Goal: Task Accomplishment & Management: Use online tool/utility

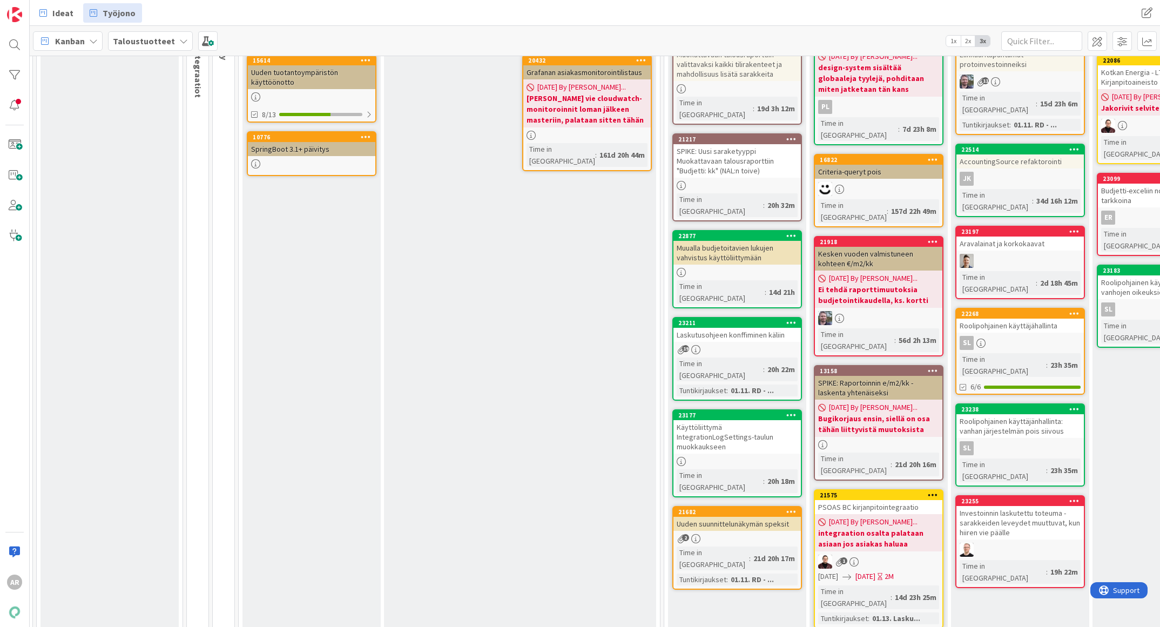
scroll to position [131, 147]
click at [705, 345] on div "19" at bounding box center [736, 349] width 127 height 9
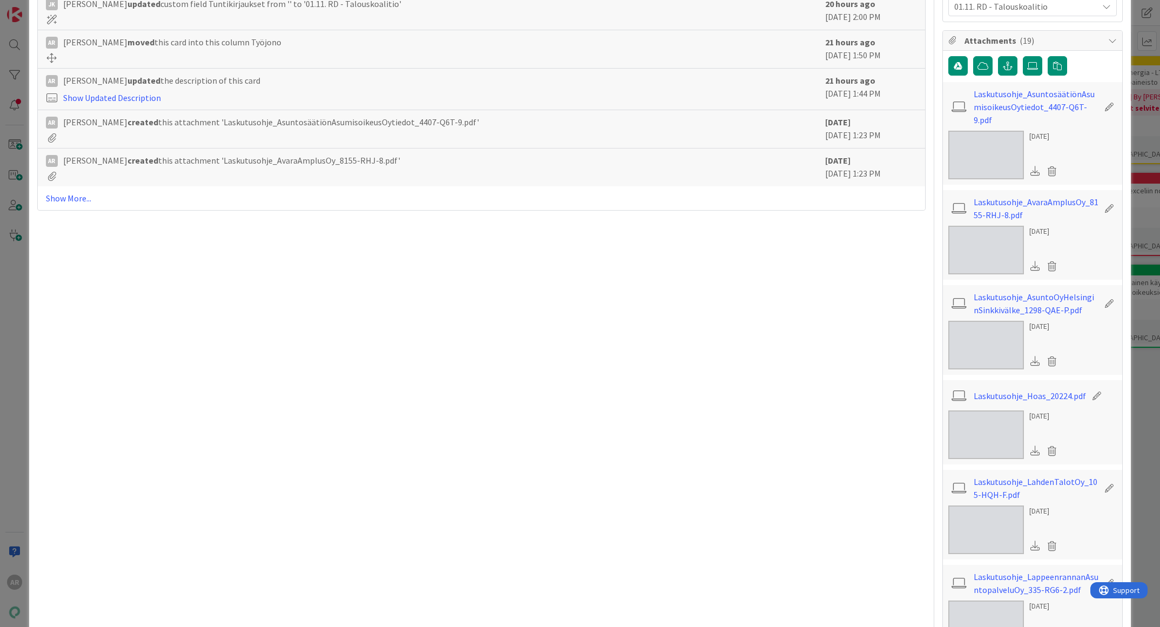
scroll to position [367, 0]
click at [1023, 58] on label at bounding box center [1032, 65] width 19 height 19
click at [1023, 56] on input "file" at bounding box center [1023, 56] width 0 height 0
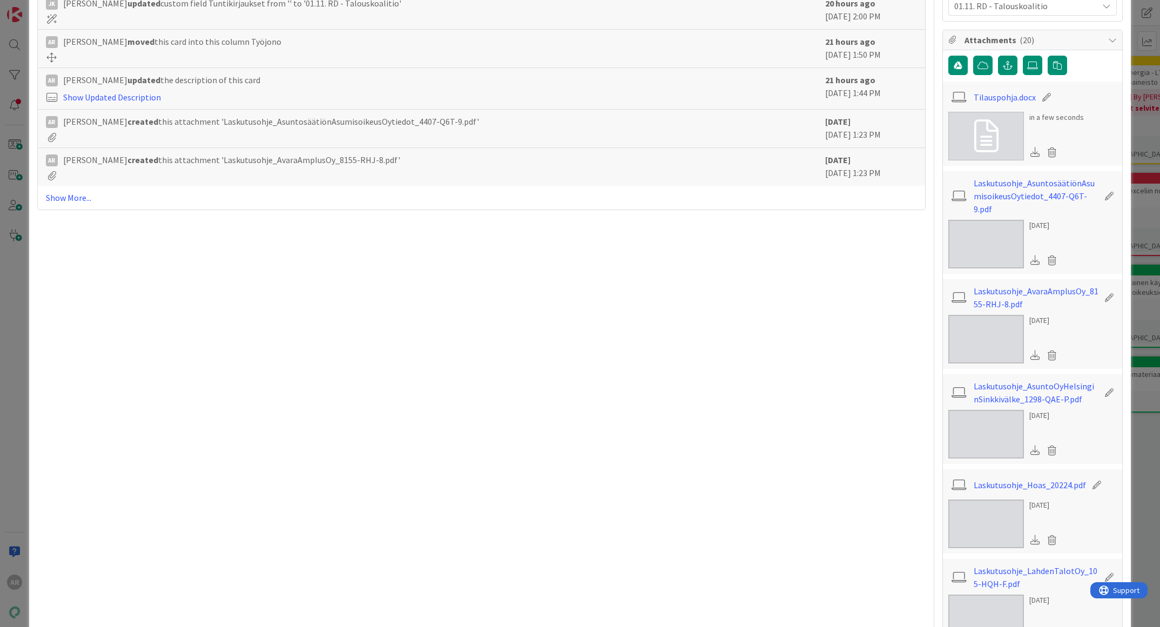
scroll to position [0, 0]
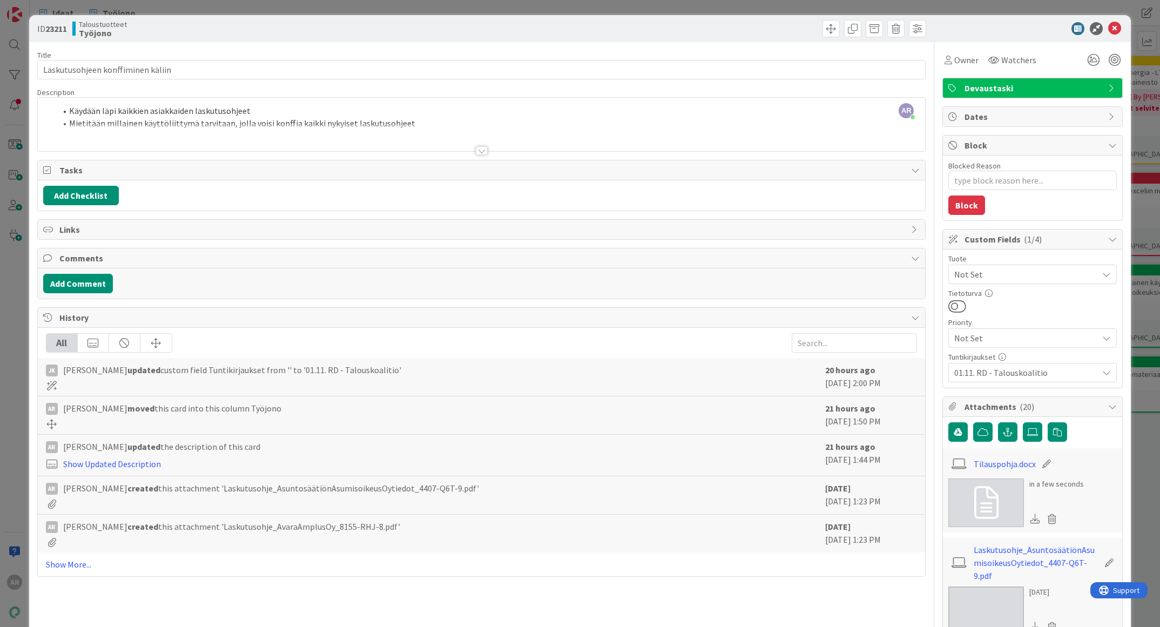
click at [369, 128] on div at bounding box center [482, 138] width 888 height 28
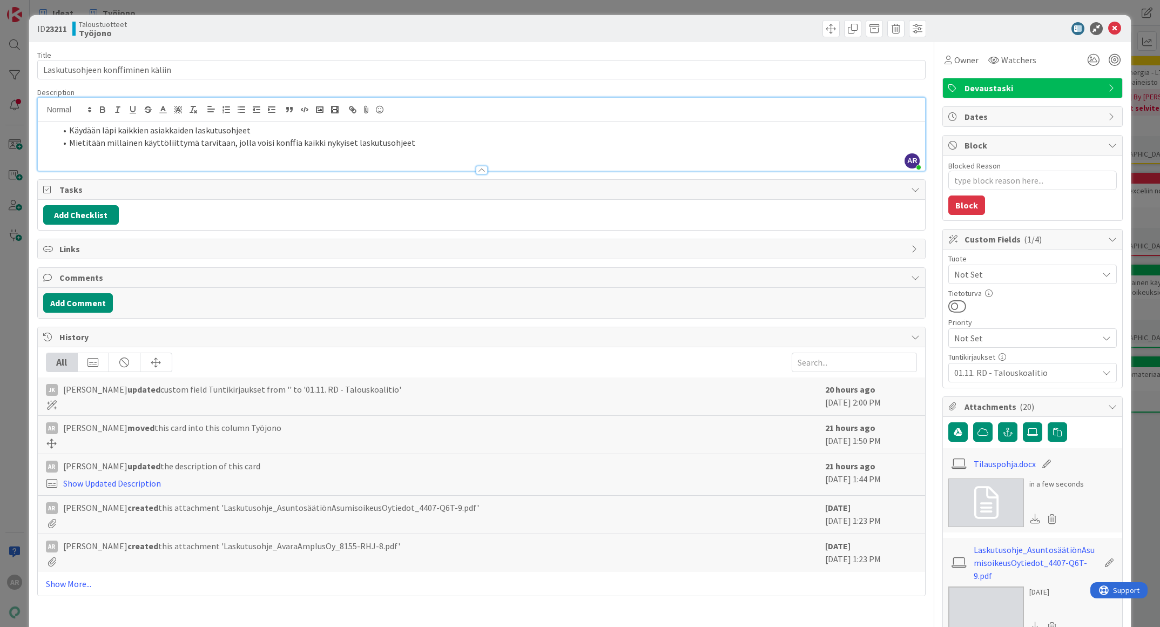
click at [432, 153] on div "Käydään läpi kaikkien asiakkaiden laskutusohjeet Mietitään millainen käyttöliit…" at bounding box center [482, 146] width 888 height 49
type textarea "x"
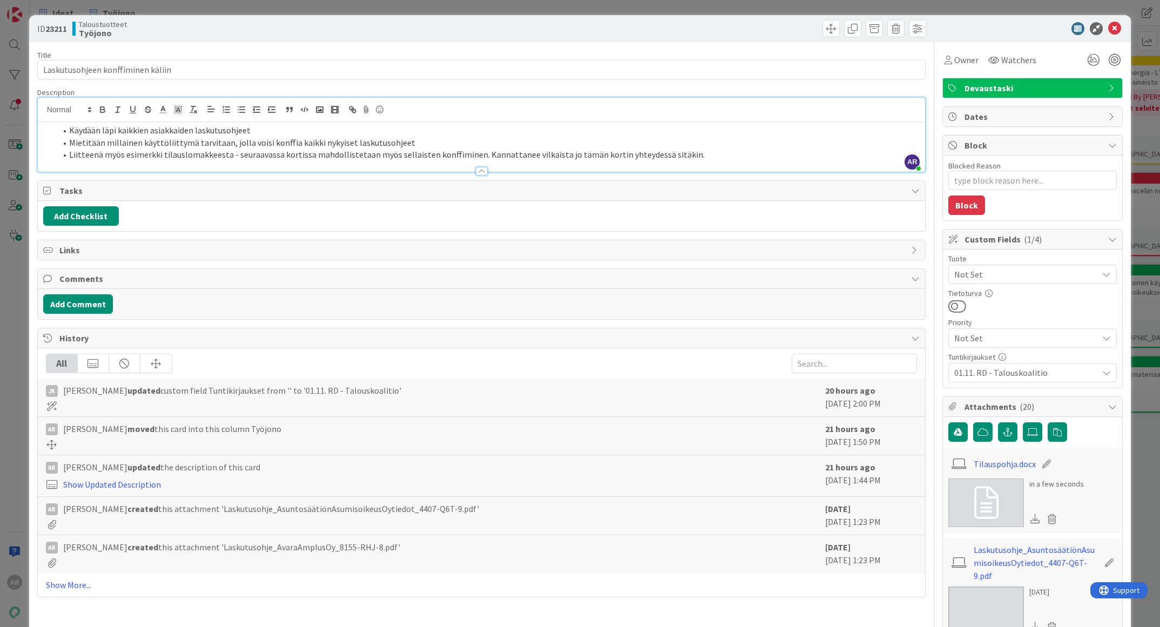
click at [6, 409] on div "ID 23211 Taloustuotteet Työjono Title 33 / 128 Laskutusohjeen konffiminen kälii…" at bounding box center [580, 313] width 1160 height 627
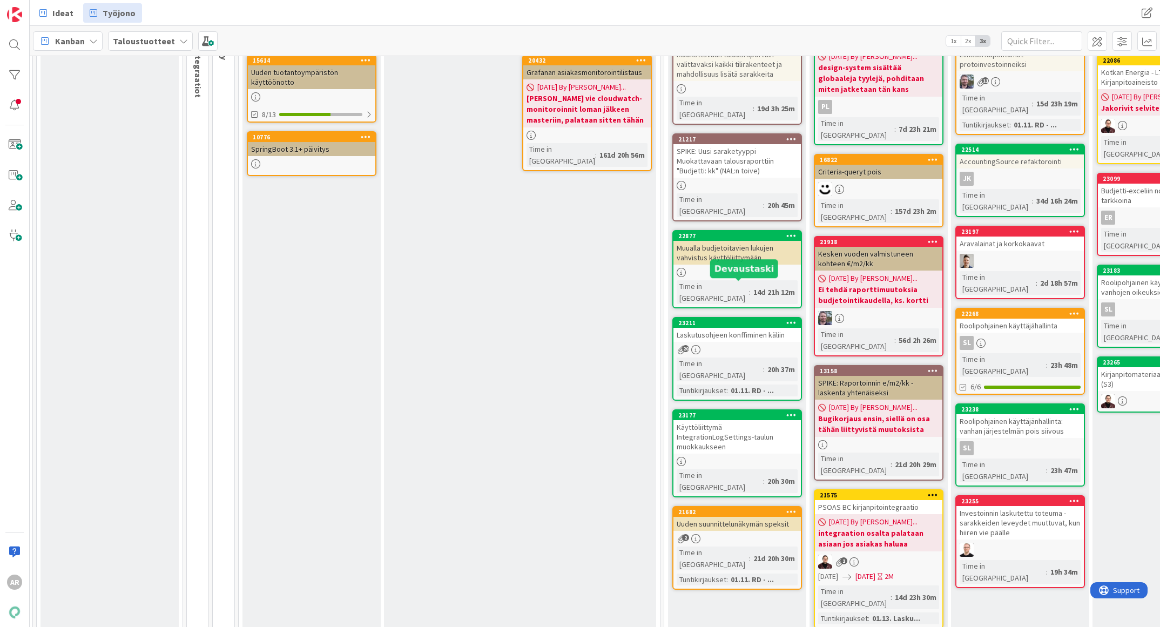
click at [756, 345] on div "20" at bounding box center [736, 349] width 127 height 9
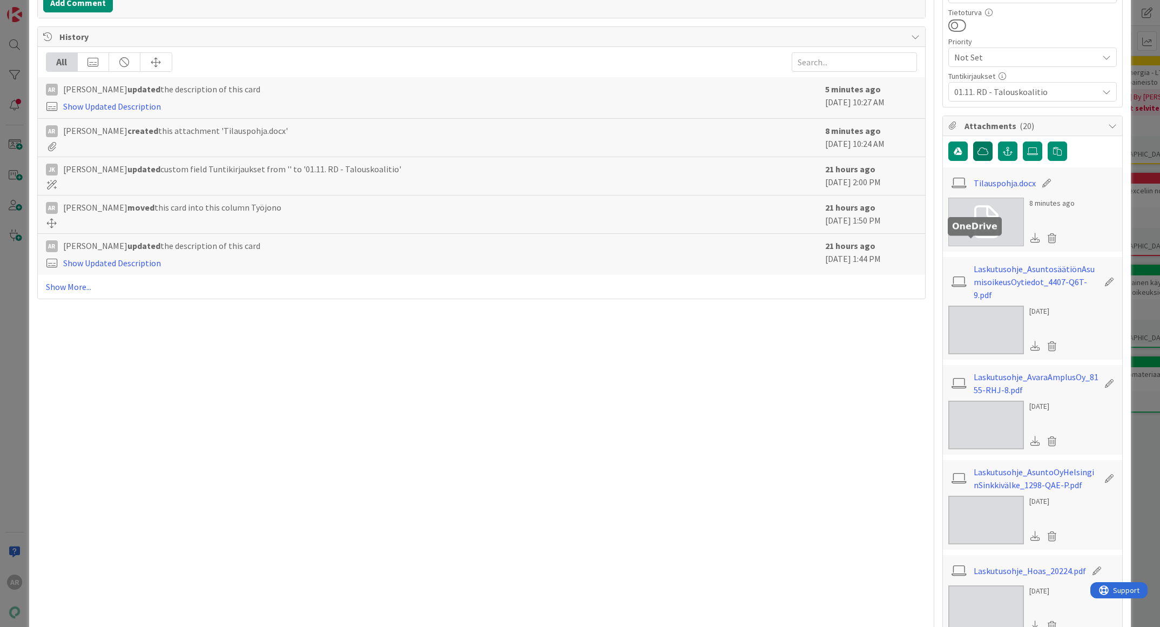
scroll to position [282, 0]
click at [977, 400] on img at bounding box center [986, 424] width 76 height 49
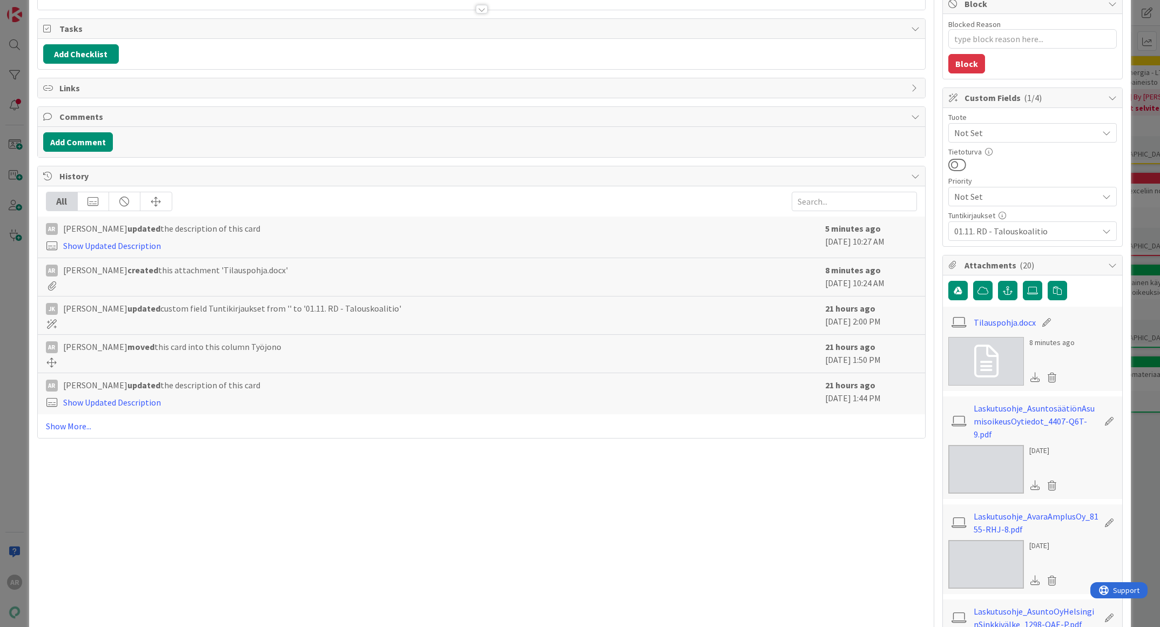
scroll to position [0, 0]
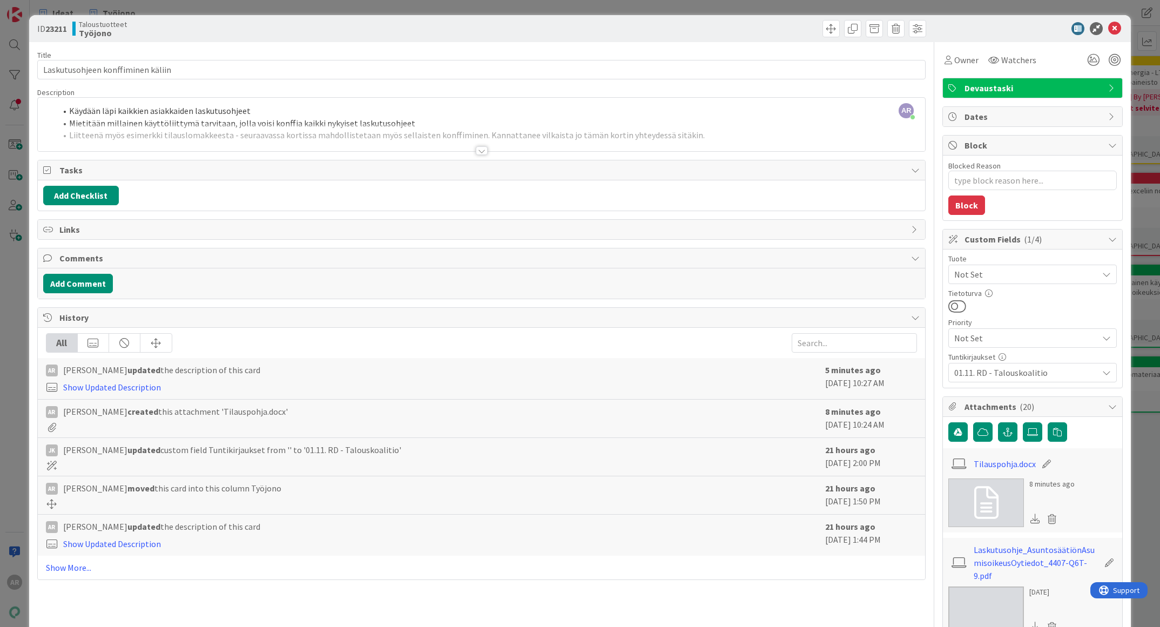
click at [292, 126] on div at bounding box center [482, 138] width 888 height 28
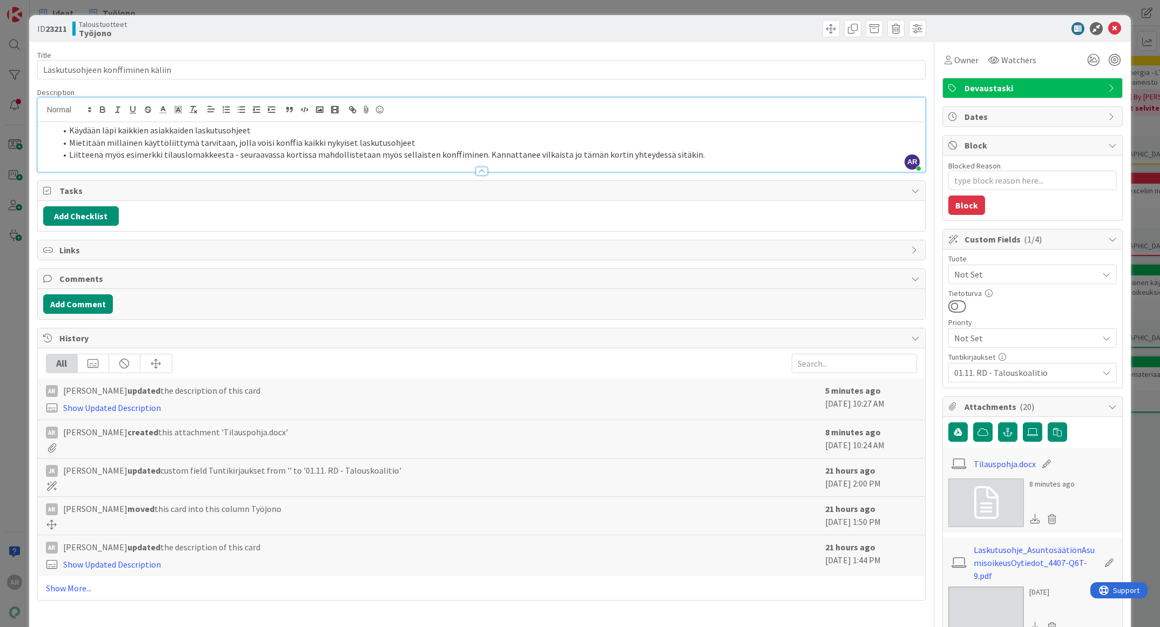
click at [347, 143] on li "Mietitään millainen käyttöliittymä tarvitaan, jolla voisi konffia kaikki nykyis…" at bounding box center [488, 143] width 864 height 12
click at [693, 155] on li "Liitteenä myös esimerkki tilauslomakkeesta - seuraavassa kortissa mahdollisteta…" at bounding box center [488, 154] width 864 height 12
click at [447, 137] on li "Mietitään millainen käyttöliittymä tarvitaan, jolla voisi konffia kaikki nykyis…" at bounding box center [488, 143] width 864 height 12
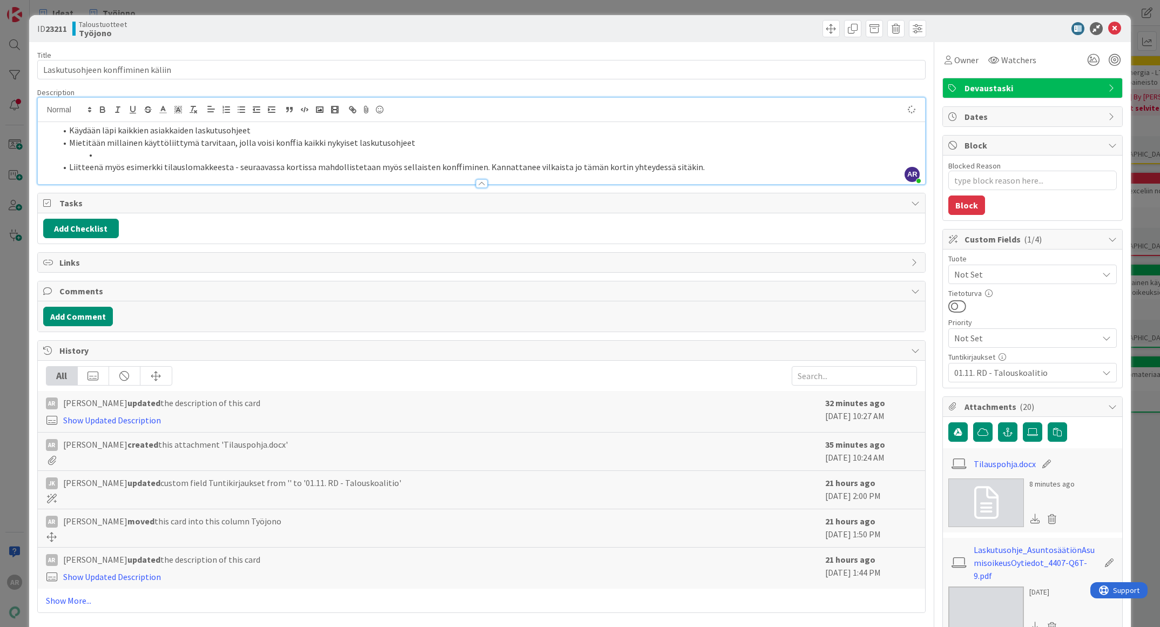
type textarea "x"
click at [510, 156] on li "Tällä hetkellä mietinnässä käli, jossa voi länttäillä tekstielementtejä lomakke…" at bounding box center [488, 154] width 864 height 12
click at [405, 152] on li "Tällä hetkellä mietinnässä käli, jossa voi länttäillä tekstielementtejä lomakke…" at bounding box center [488, 154] width 864 height 12
click at [505, 150] on li "Tällä hetkellä mietinnässä käli, jossa voi länttäillä tekstielementtejä lomakke…" at bounding box center [488, 154] width 864 height 12
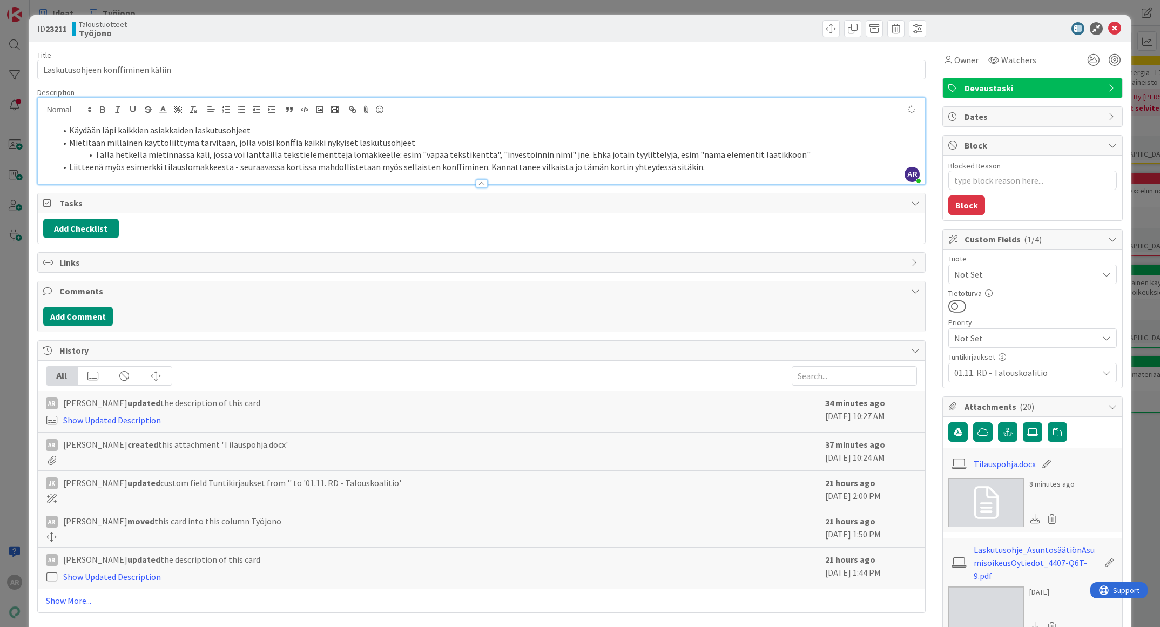
type textarea "x"
click at [11, 369] on div "ID 23211 Taloustuotteet Työjono Title 33 / 128 Laskutusohjeen konffiminen kälii…" at bounding box center [580, 313] width 1160 height 627
